Goal: Navigation & Orientation: Find specific page/section

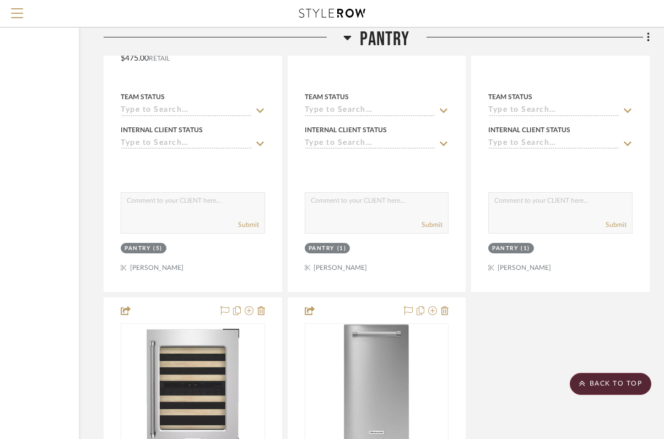
scroll to position [1799, 128]
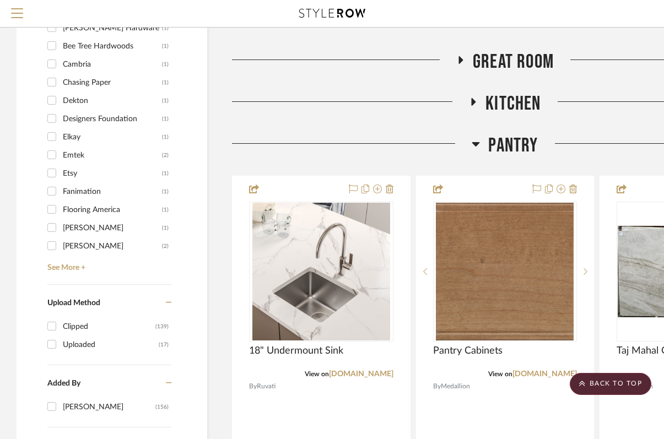
scroll to position [923, 0]
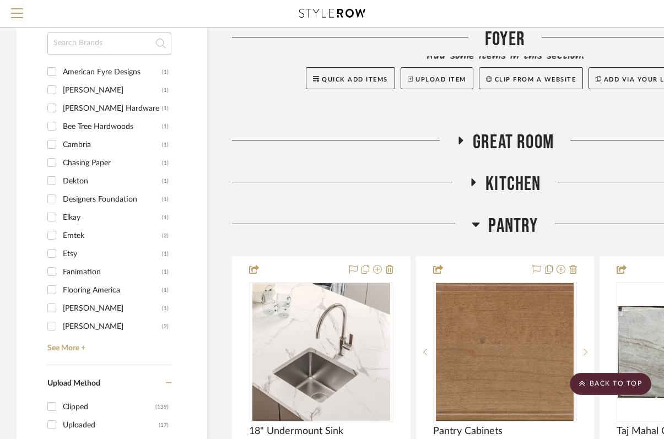
click at [477, 231] on icon at bounding box center [476, 224] width 8 height 13
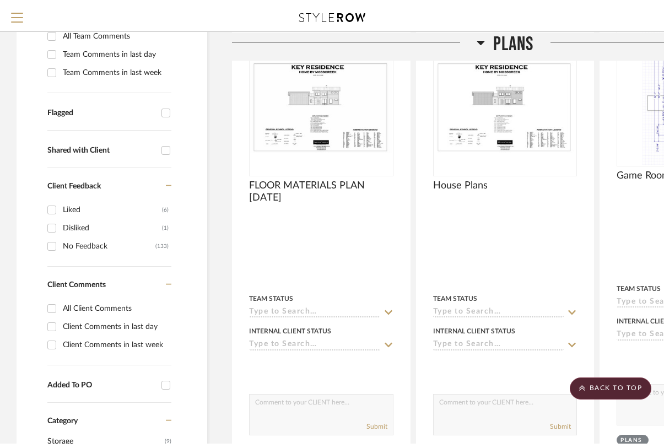
scroll to position [0, 0]
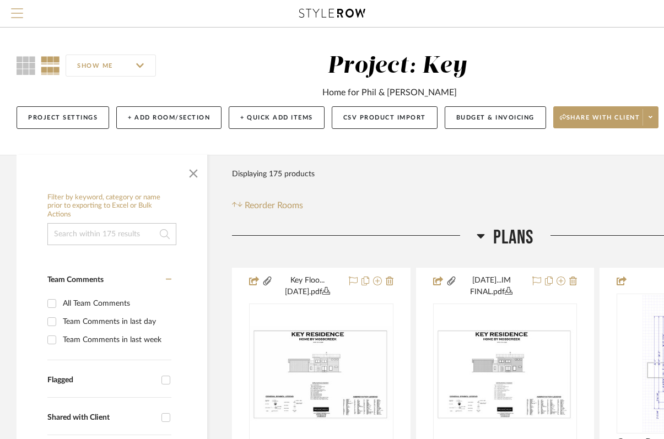
click at [15, 9] on span "Menu" at bounding box center [17, 8] width 12 height 1
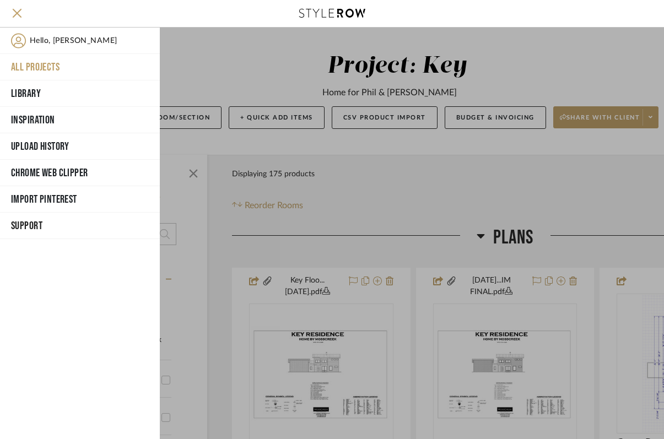
click at [38, 66] on button "All Projects" at bounding box center [80, 67] width 160 height 26
